Goal: Transaction & Acquisition: Purchase product/service

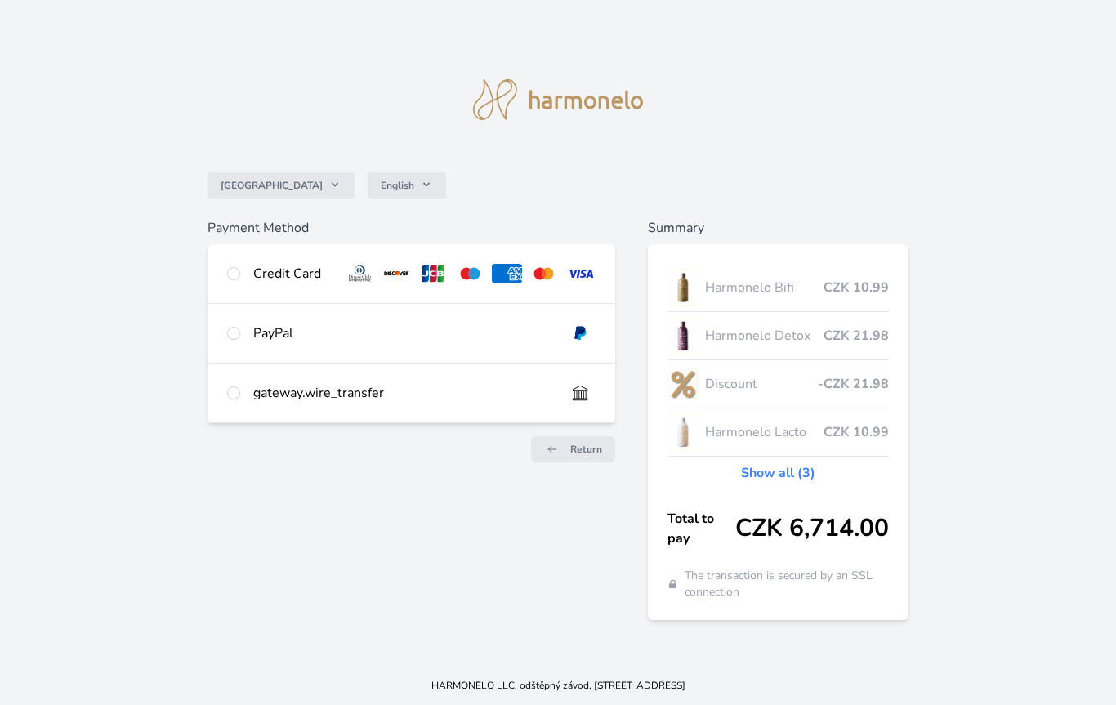
click at [237, 270] on input "radio" at bounding box center [233, 273] width 13 height 13
radio input "true"
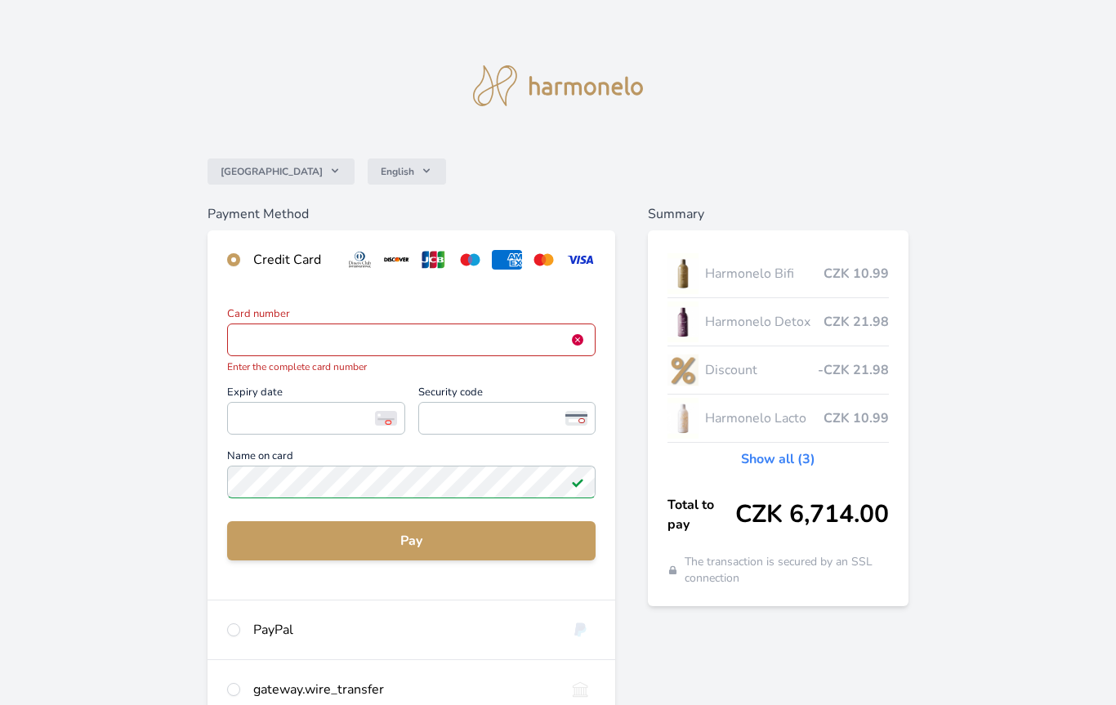
click at [417, 354] on span "<p>Your browser does not support iframes.</p>" at bounding box center [411, 340] width 368 height 33
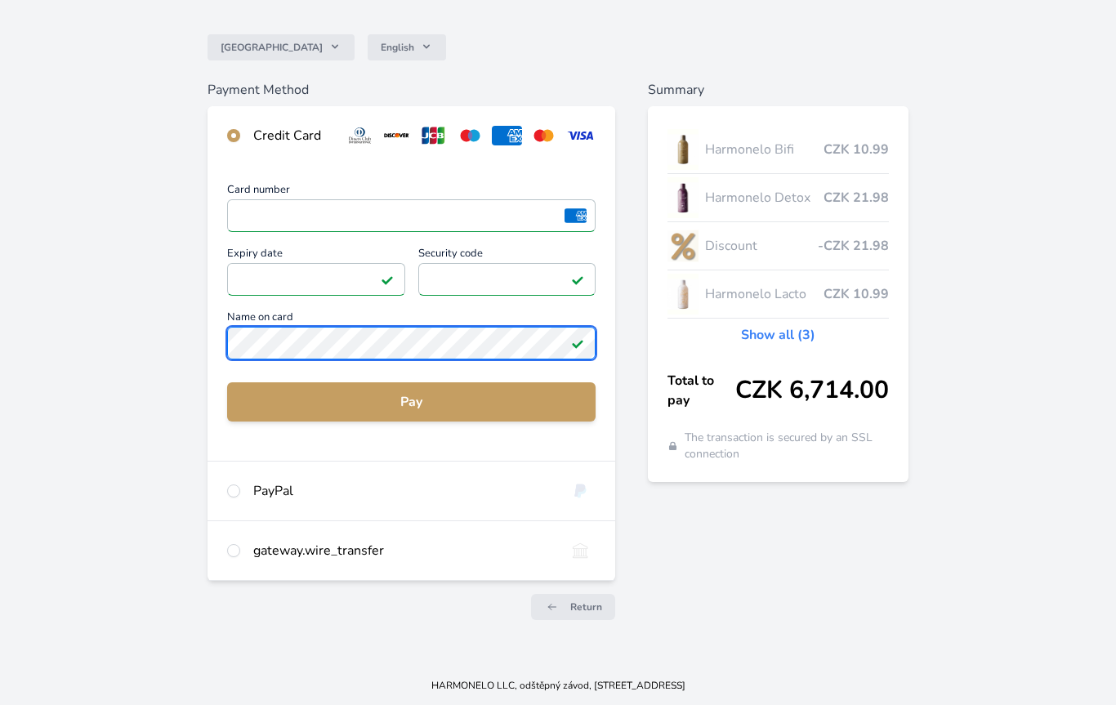
scroll to position [99, 0]
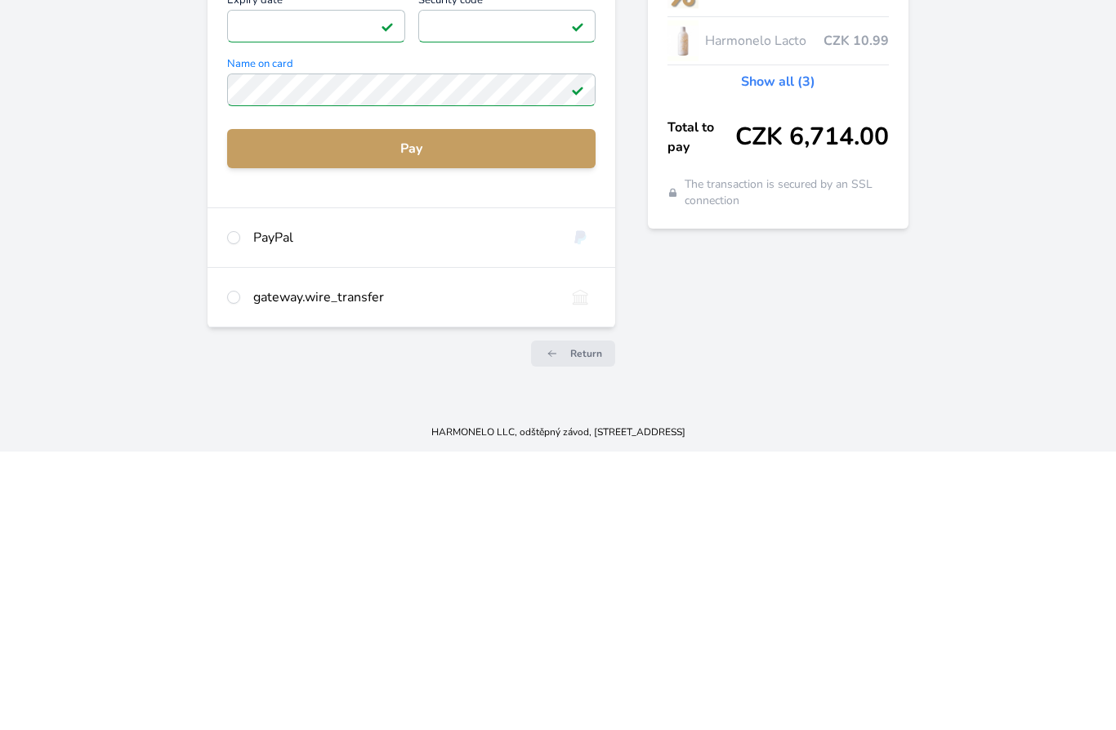
click at [457, 417] on span "Pay" at bounding box center [411, 427] width 342 height 20
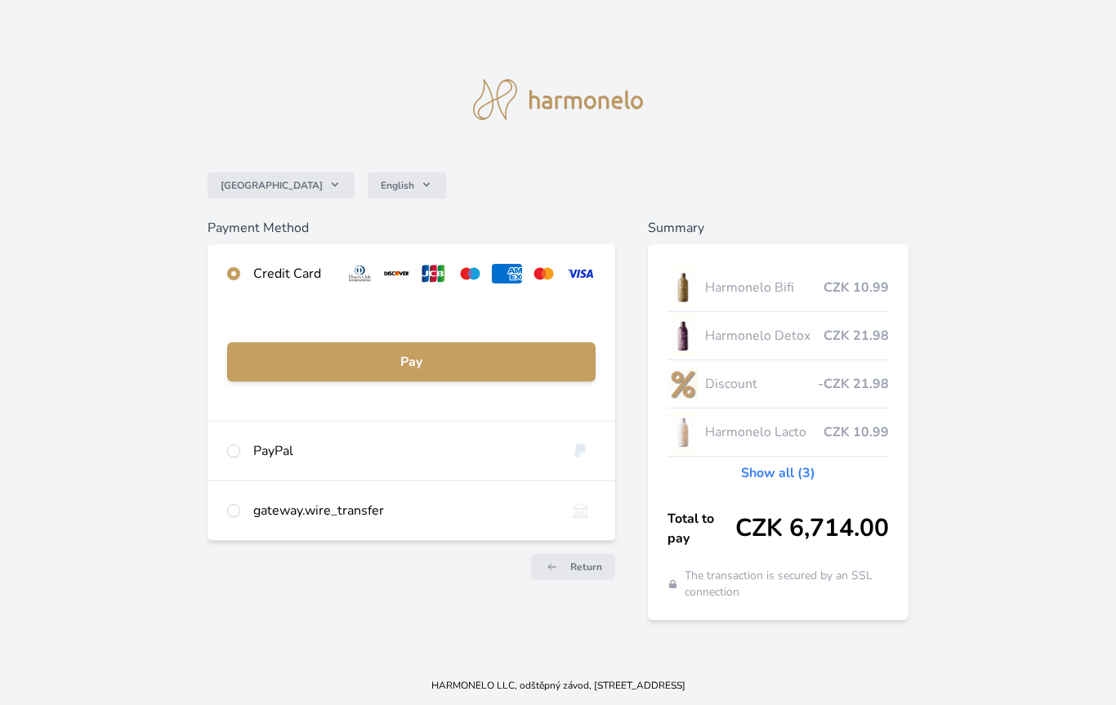
scroll to position [0, 0]
click at [449, 362] on span "Pay" at bounding box center [411, 362] width 342 height 20
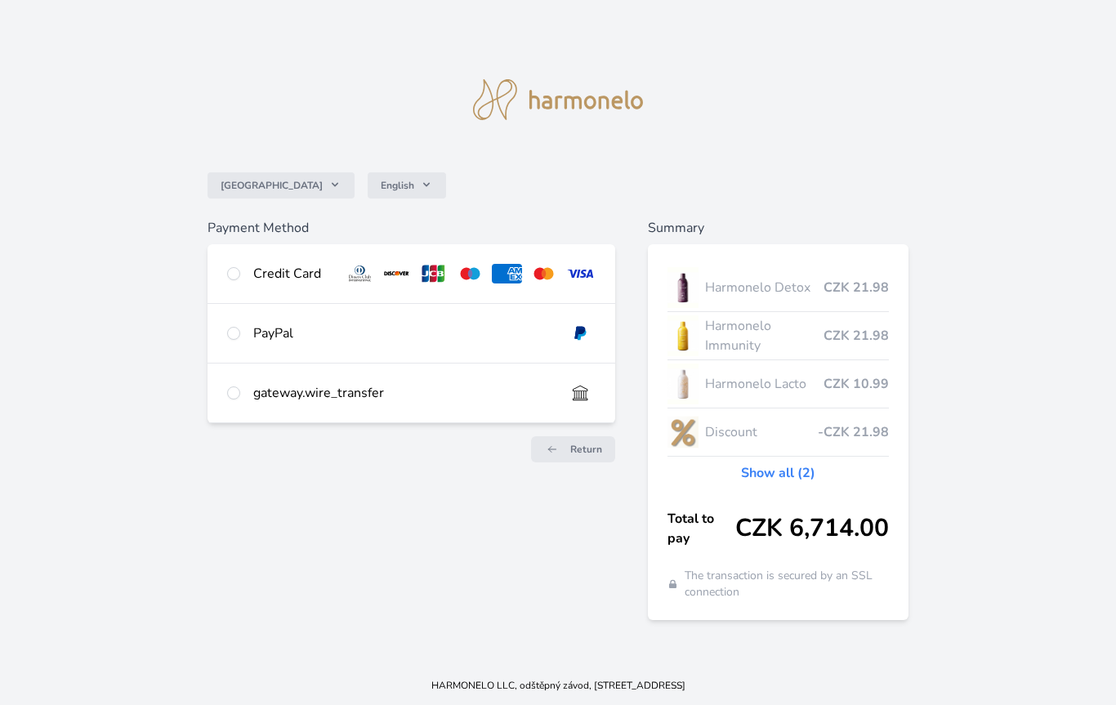
click at [234, 256] on div "Credit Card" at bounding box center [411, 273] width 407 height 59
radio input "true"
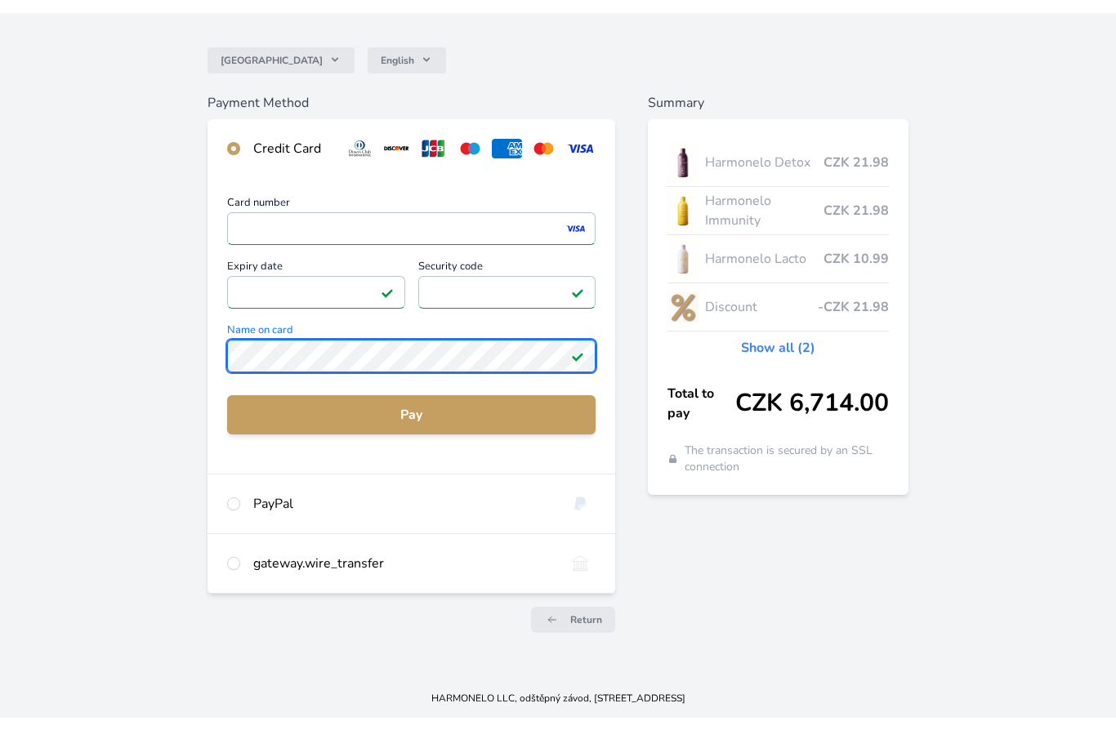
scroll to position [99, 0]
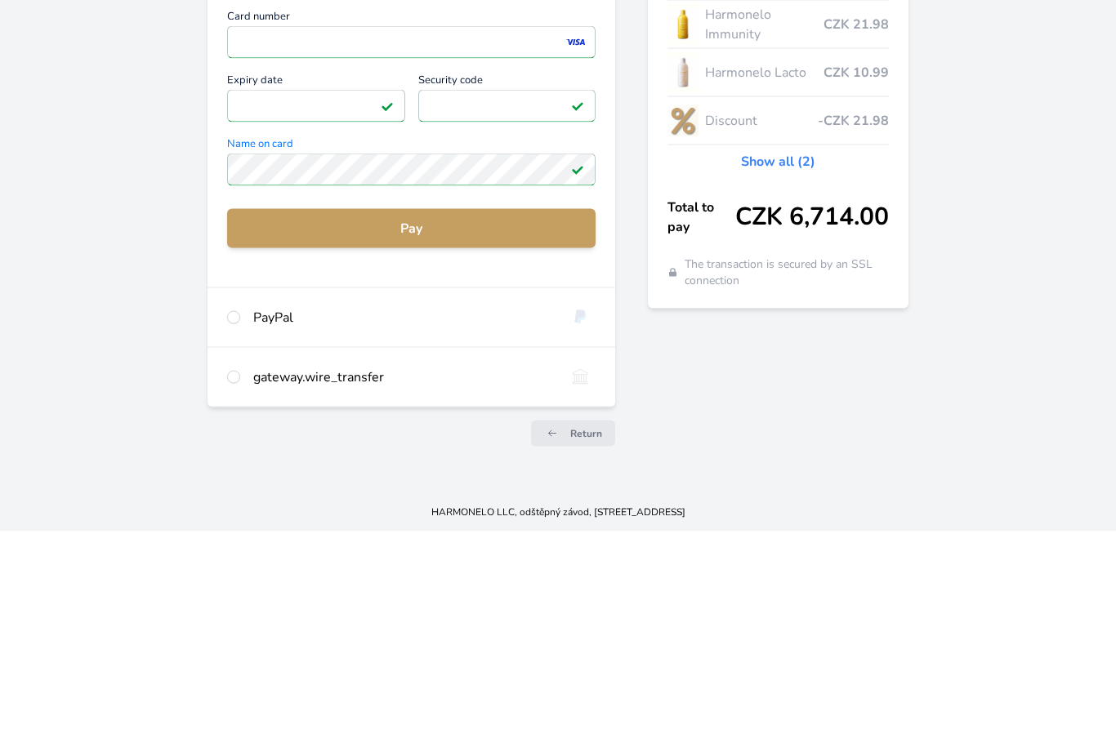
click at [464, 417] on span "Pay" at bounding box center [411, 427] width 342 height 20
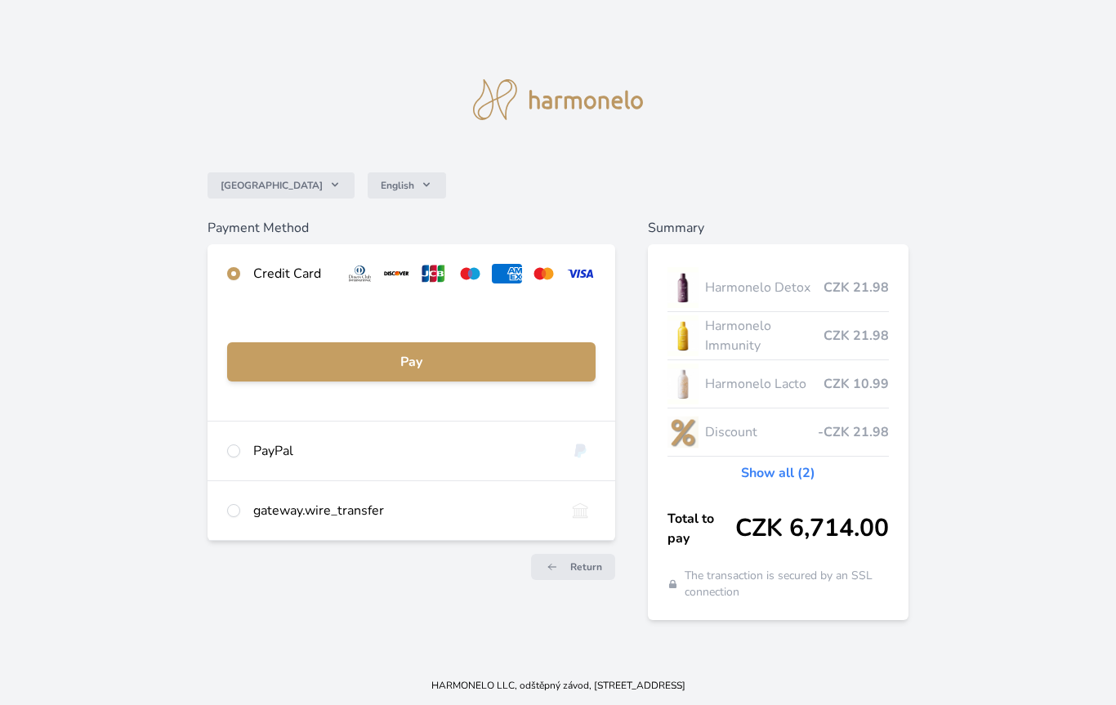
scroll to position [0, 0]
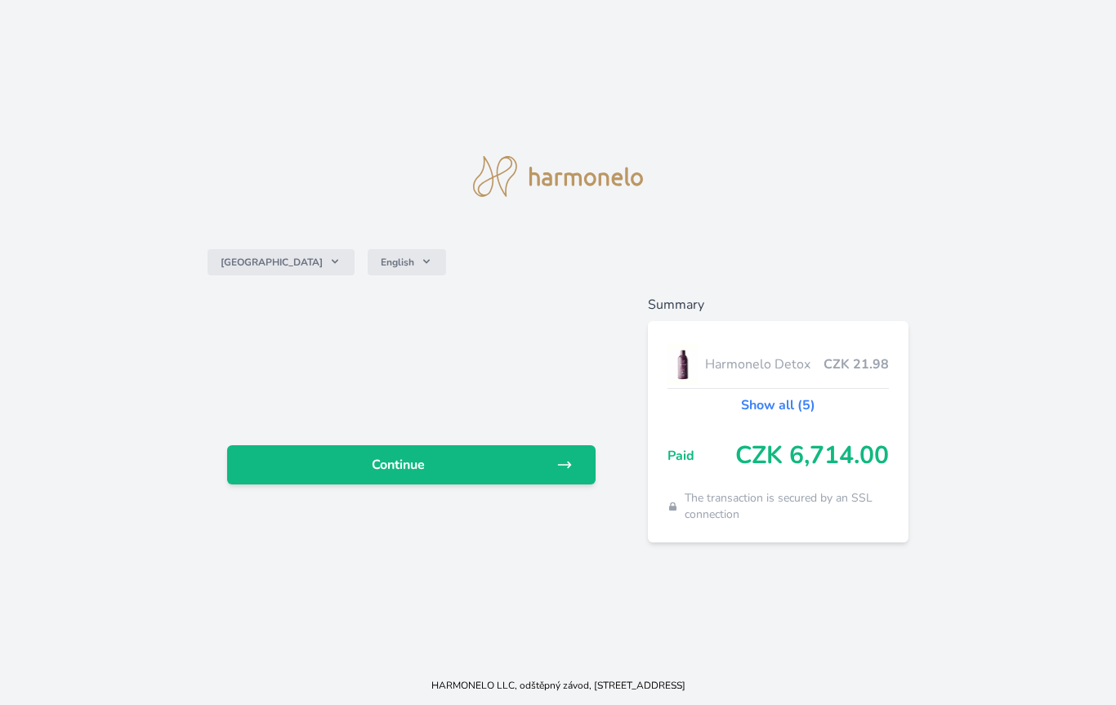
click at [462, 468] on span "Continue" at bounding box center [397, 465] width 315 height 20
